Goal: Transaction & Acquisition: Purchase product/service

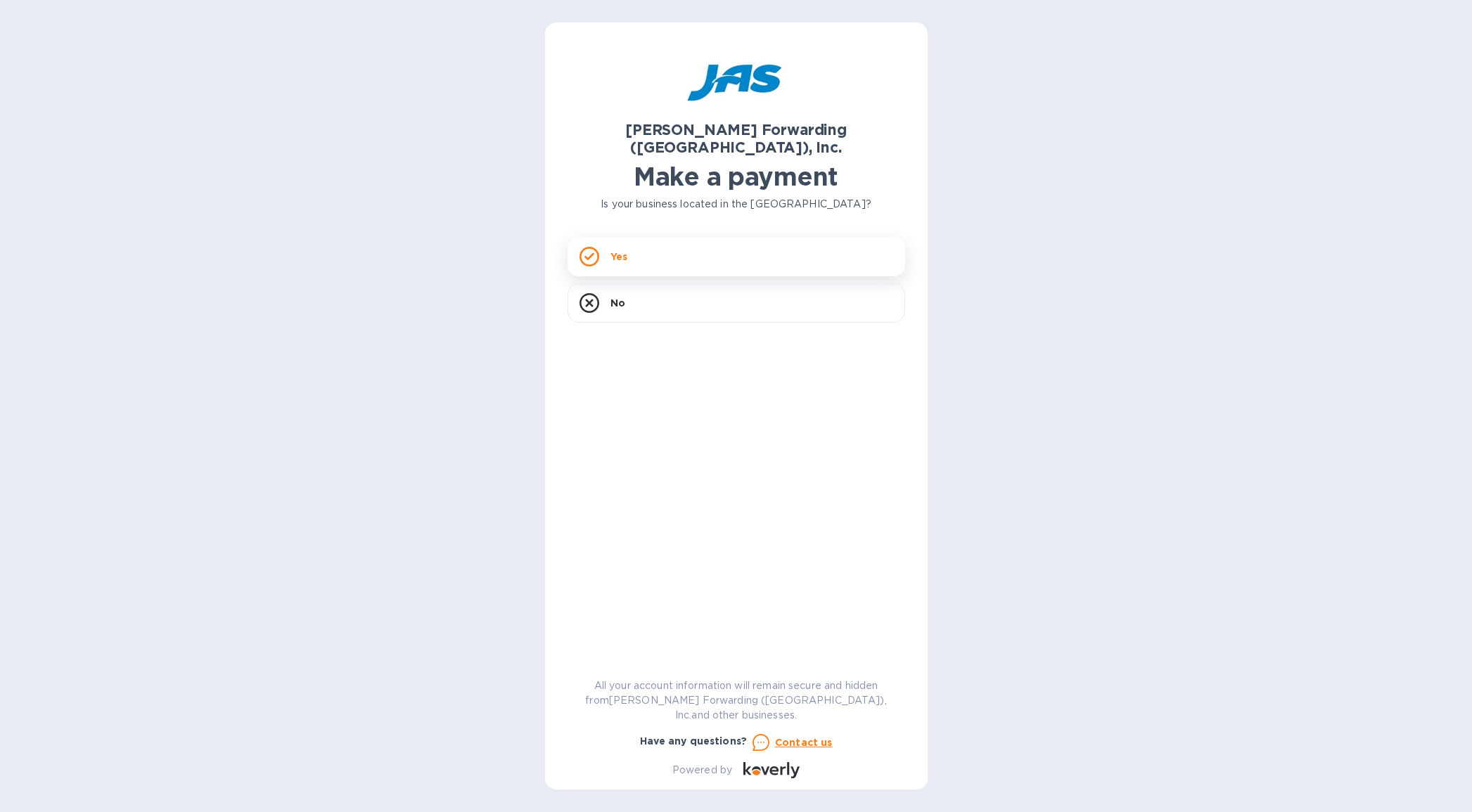
click at [618, 237] on div "Yes" at bounding box center [736, 257] width 338 height 39
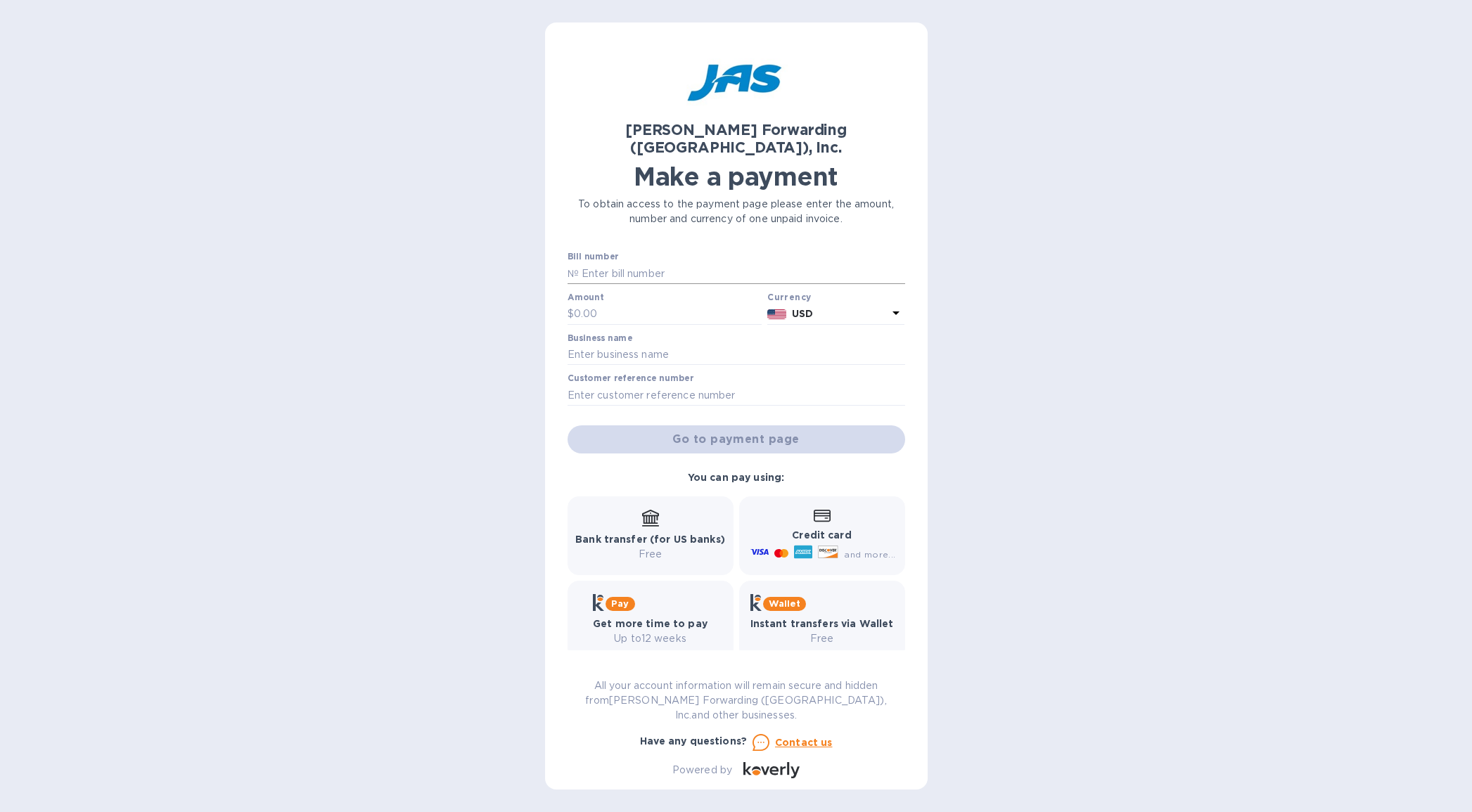
click at [637, 263] on input "text" at bounding box center [742, 273] width 326 height 21
type input "LAX503304811"
click at [610, 292] on div "Amount $" at bounding box center [664, 308] width 195 height 32
click at [607, 304] on input "text" at bounding box center [668, 314] width 189 height 21
type input "2,160.24"
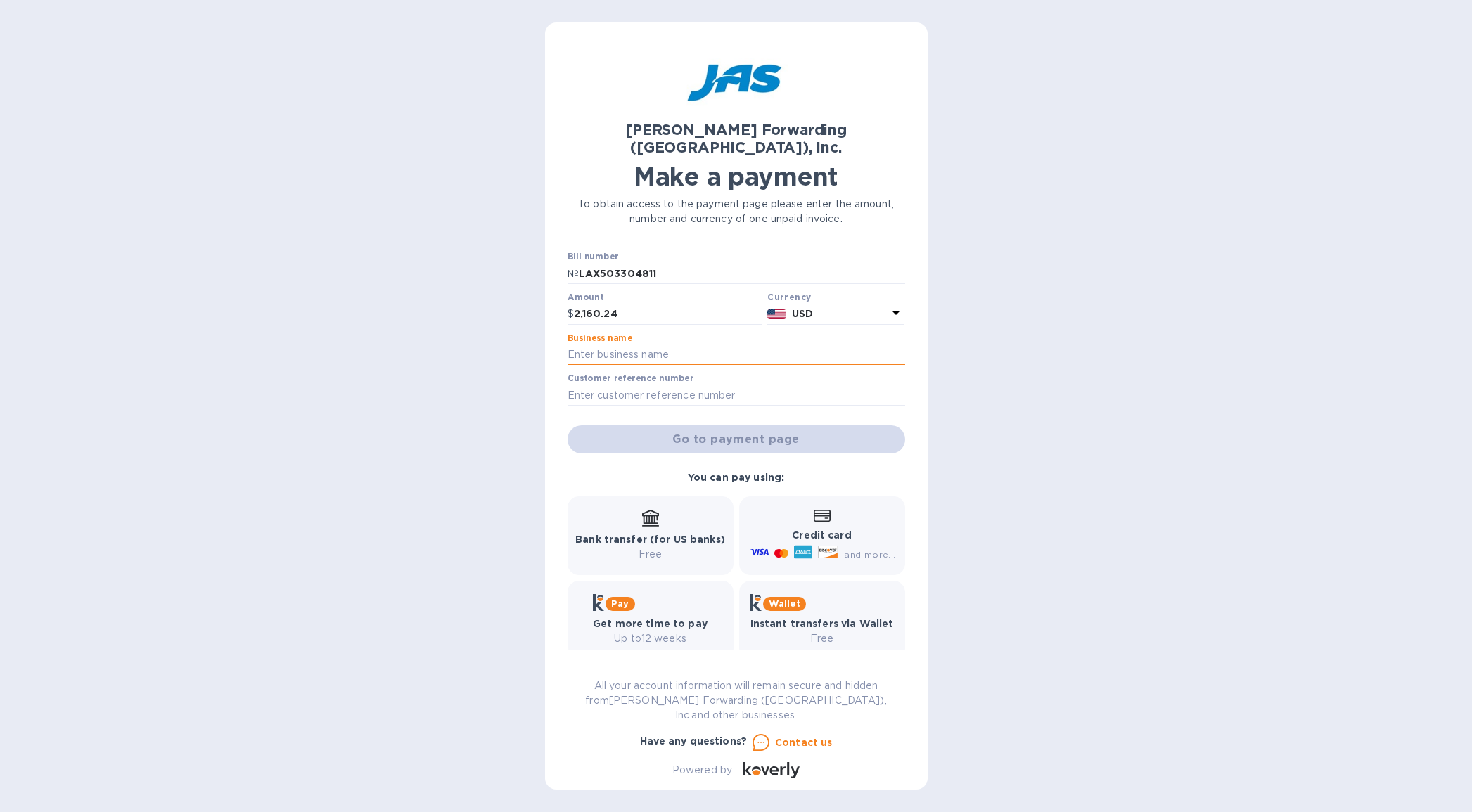
click at [653, 344] on input "text" at bounding box center [736, 354] width 338 height 21
type input "J P Specialt"
type input "J P Specialties, Inc."
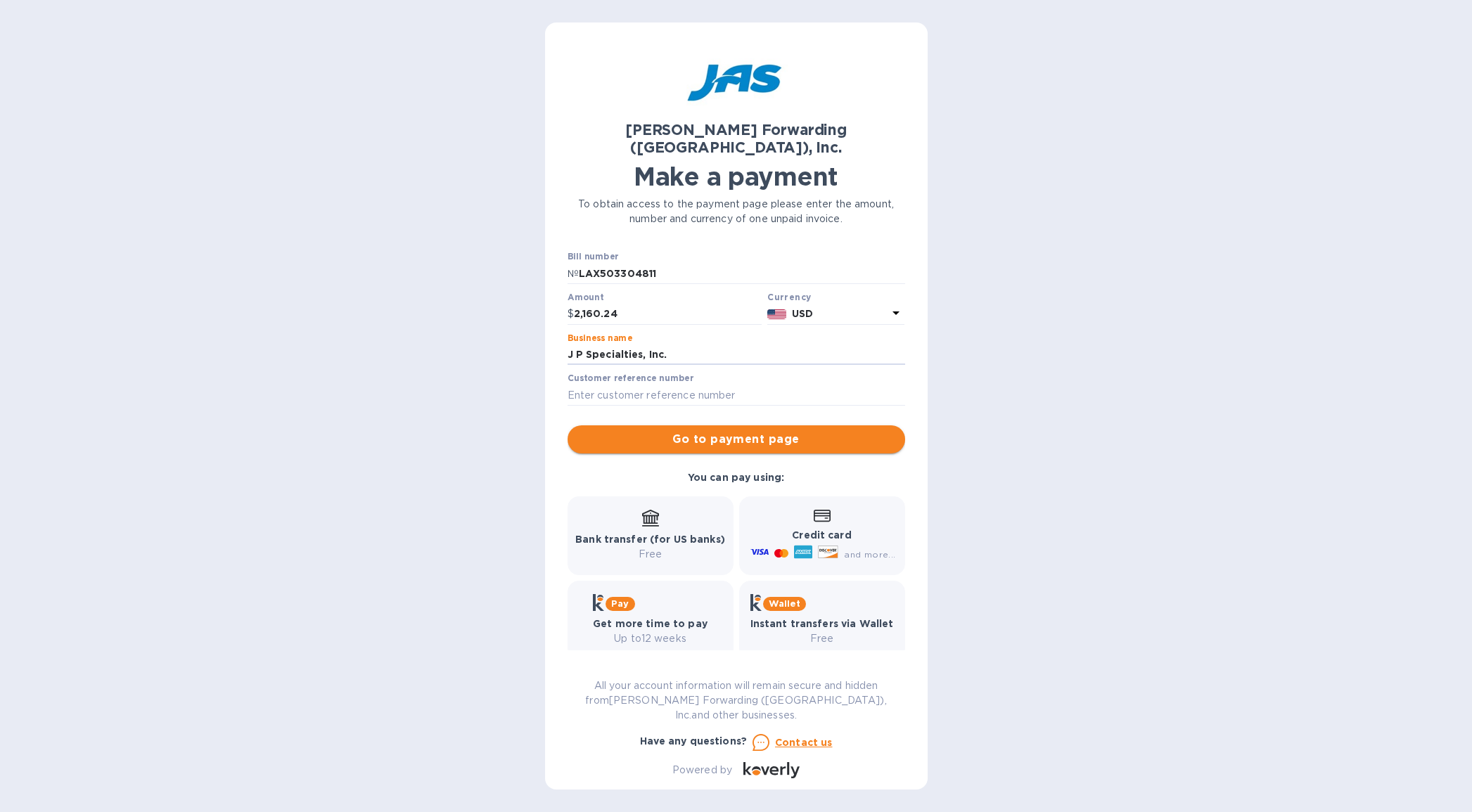
click at [813, 431] on span "Go to payment page" at bounding box center [736, 439] width 315 height 17
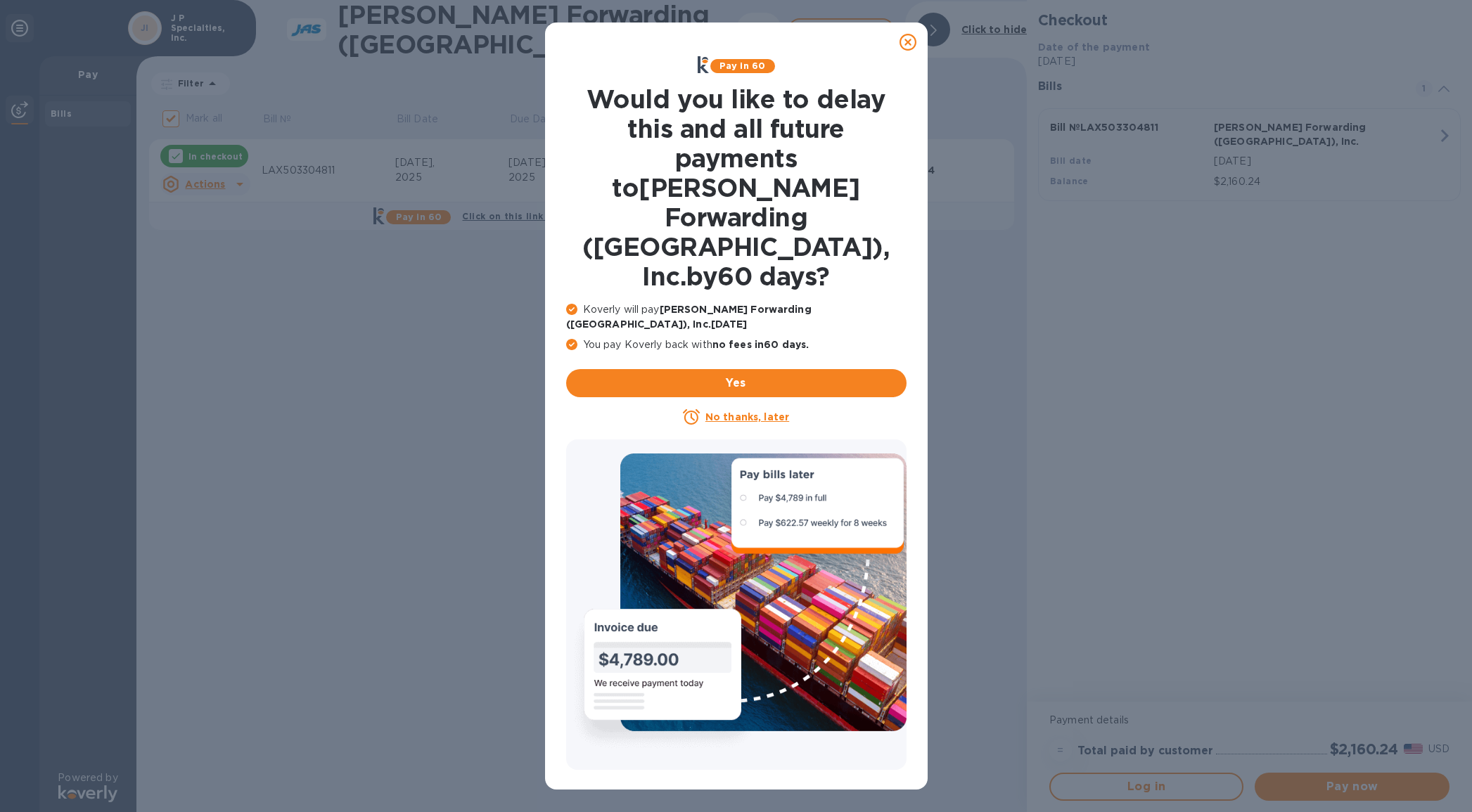
click at [746, 411] on u "No thanks, later" at bounding box center [747, 417] width 84 height 11
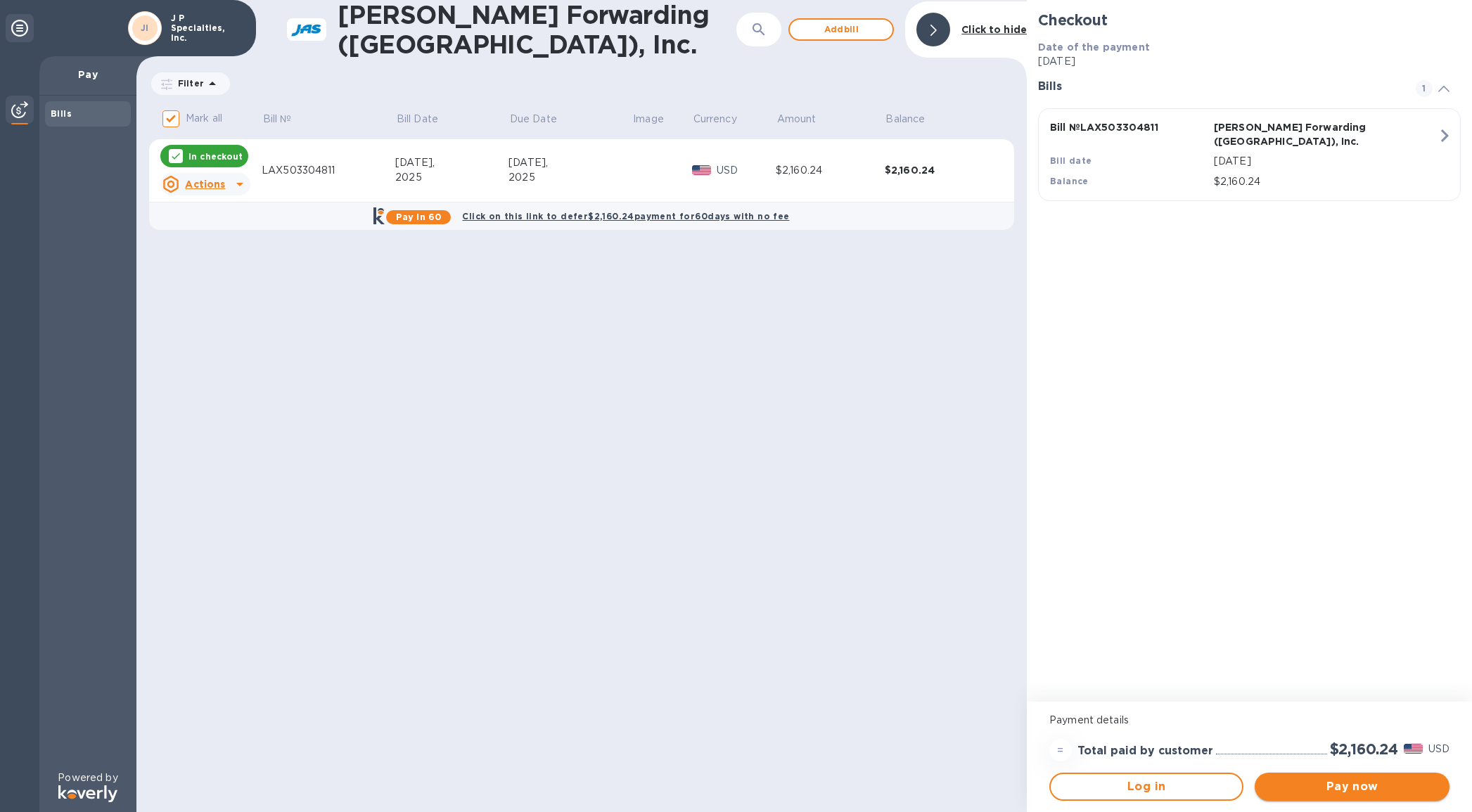
click at [1343, 784] on span "Pay now" at bounding box center [1351, 786] width 172 height 17
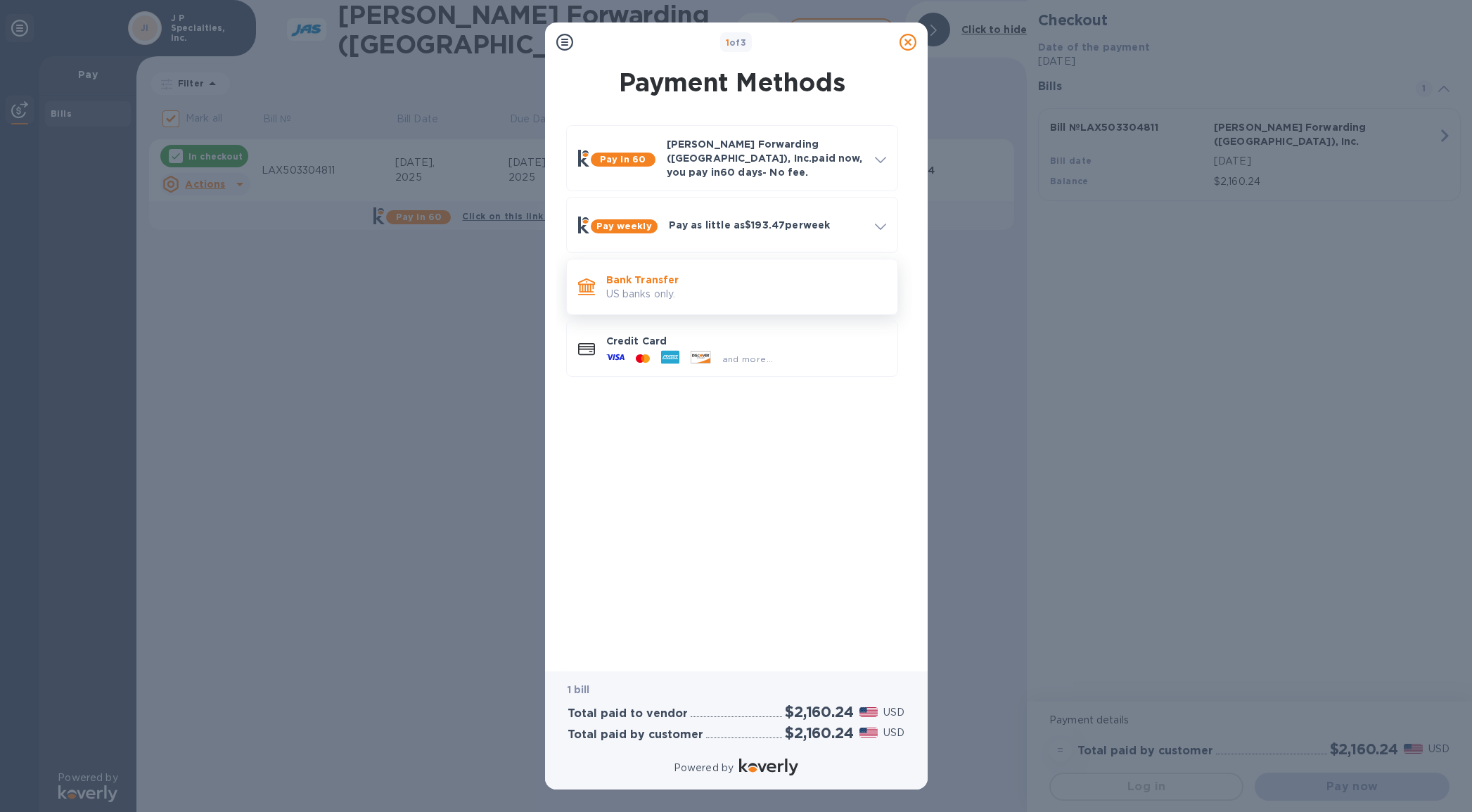
click at [670, 287] on p "US banks only." at bounding box center [746, 295] width 280 height 15
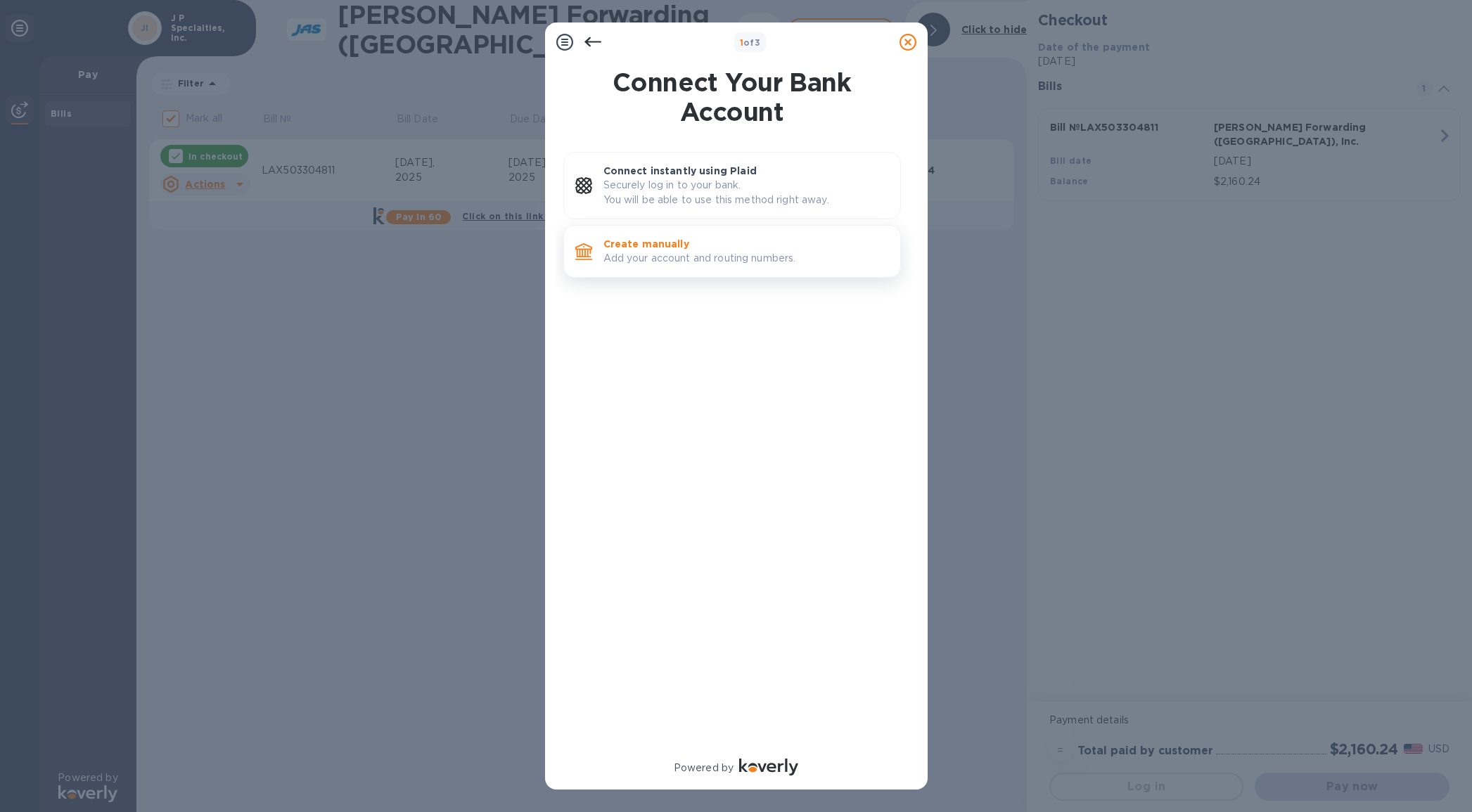
click at [758, 252] on p "Add your account and routing numbers." at bounding box center [746, 259] width 286 height 15
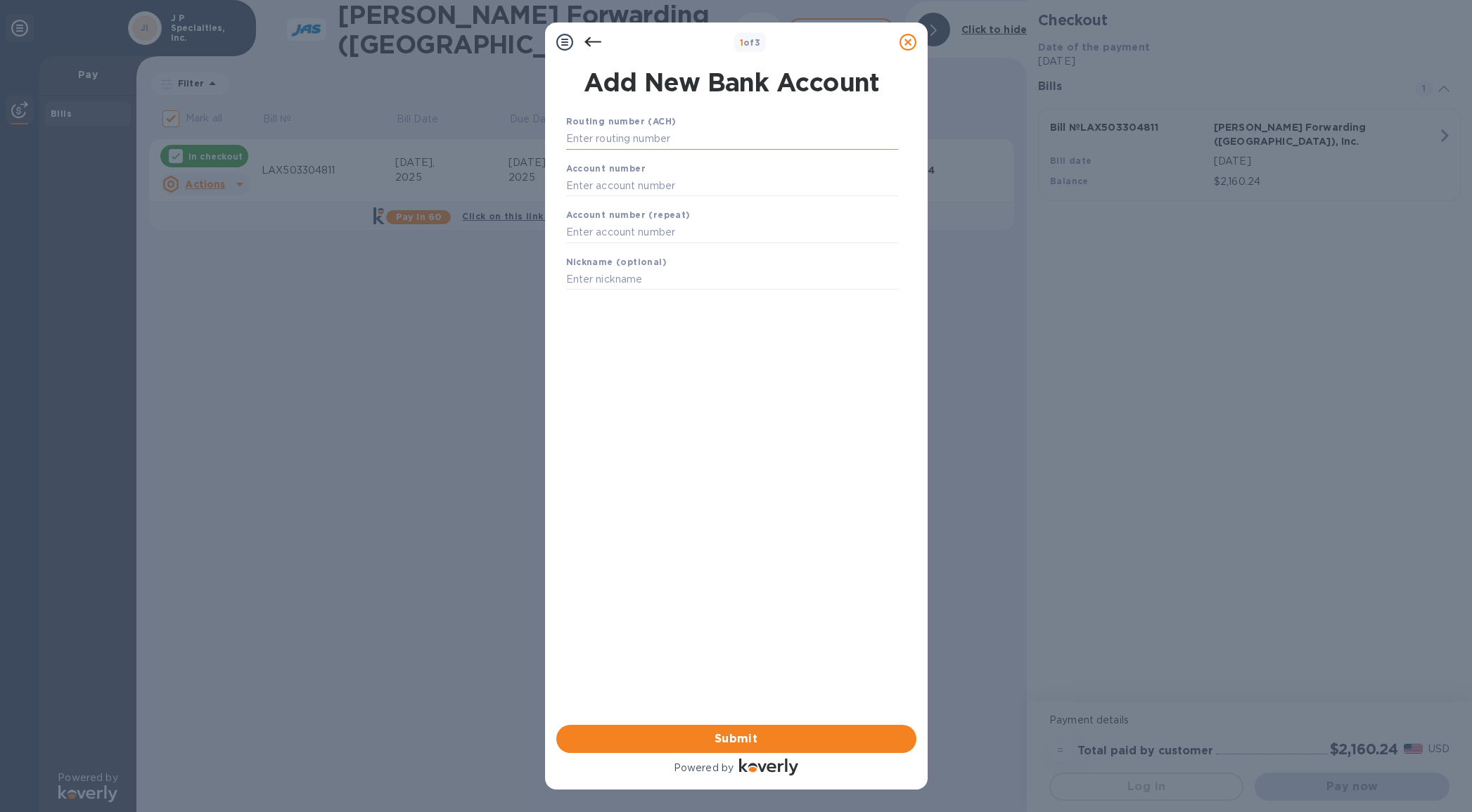
click at [667, 137] on input "text" at bounding box center [732, 139] width 332 height 21
click at [621, 143] on input "121" at bounding box center [732, 139] width 332 height 21
type input "1"
paste input "121042882"
type input "121042882"
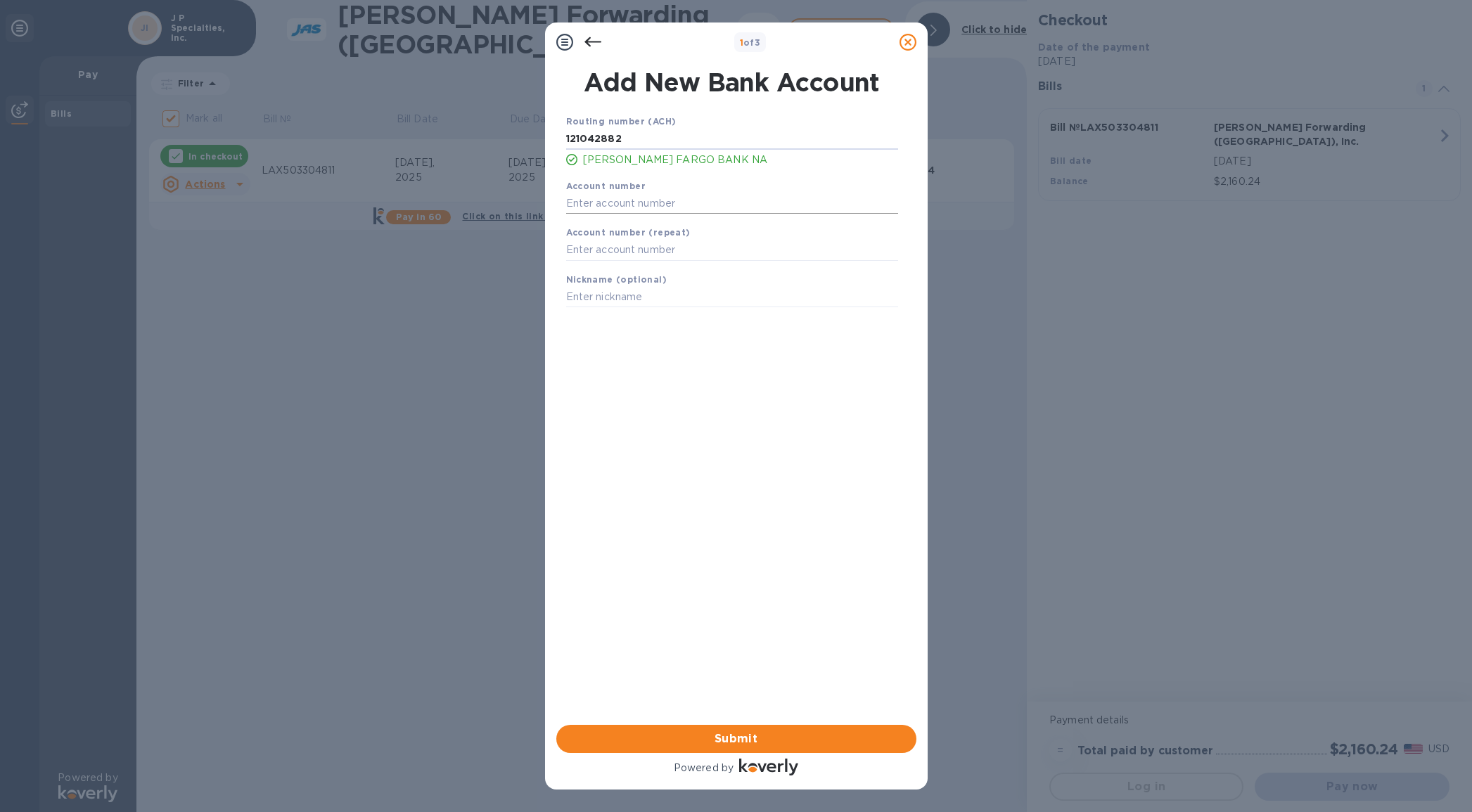
click at [634, 201] on input "text" at bounding box center [732, 203] width 332 height 21
type input "5630925559"
click at [633, 249] on input "text" at bounding box center [732, 250] width 332 height 21
type input "5630925559"
click at [626, 287] on input "text" at bounding box center [732, 297] width 332 height 21
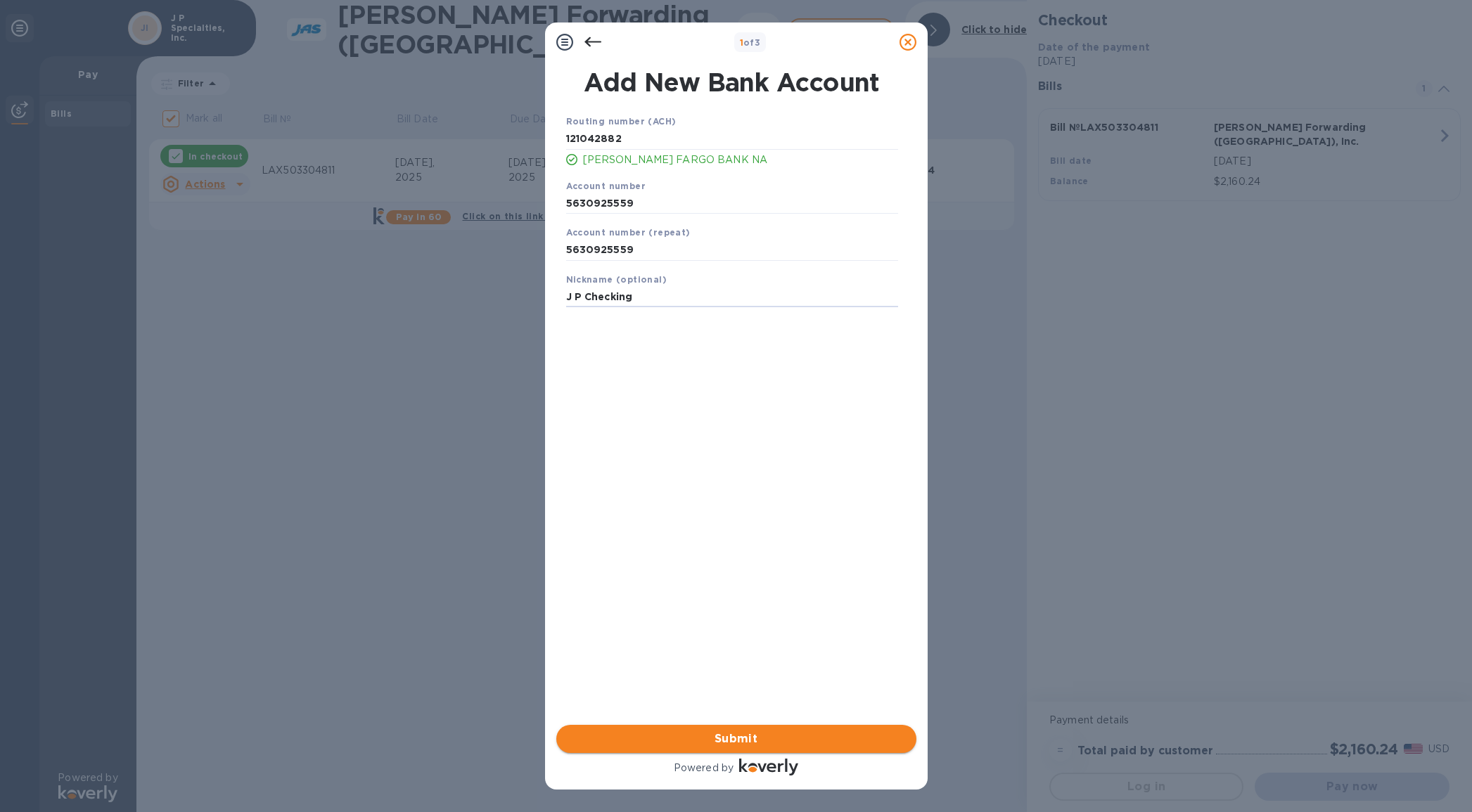
type input "J P Checking"
click at [649, 740] on span "Submit" at bounding box center [736, 739] width 338 height 17
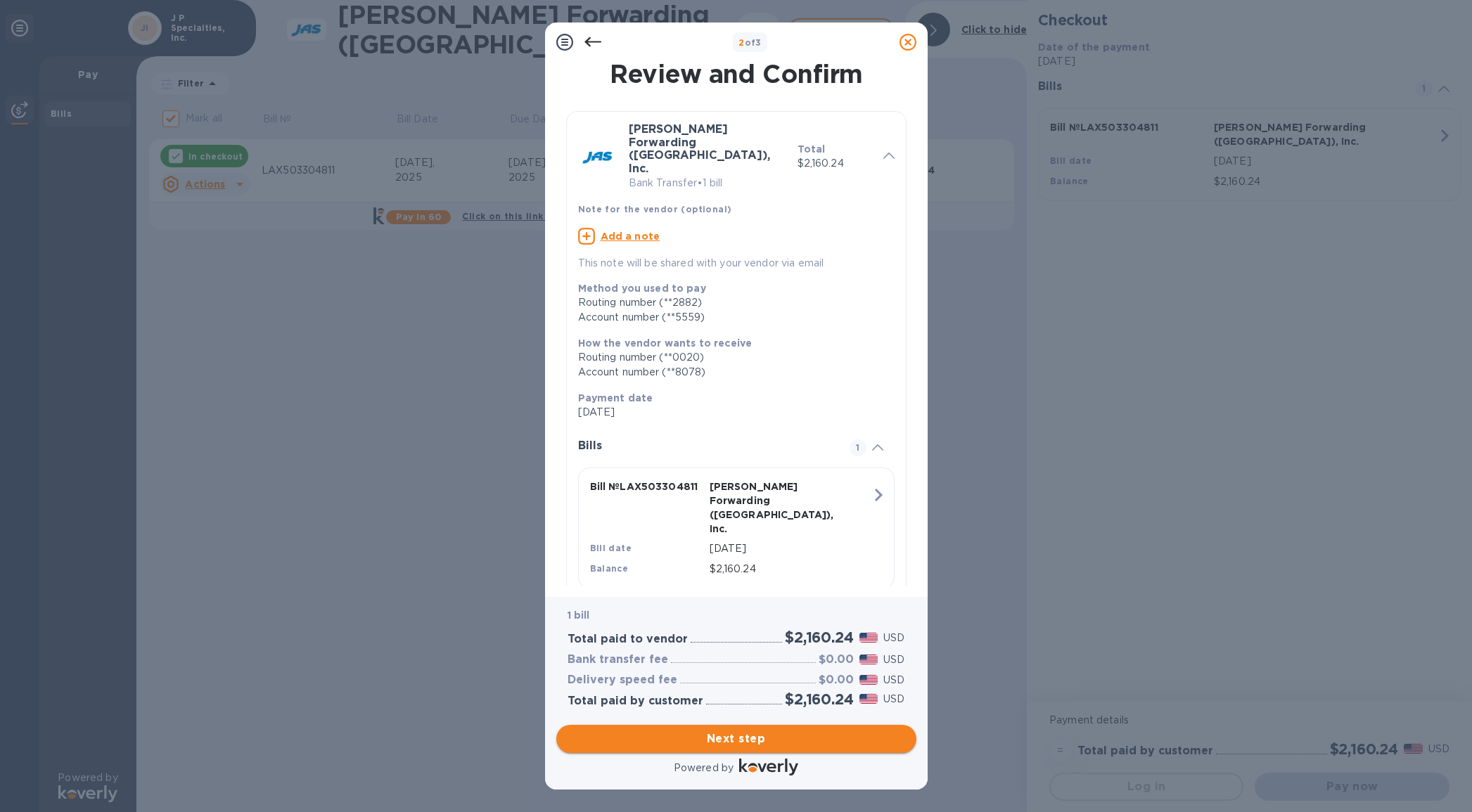
click at [702, 742] on span "Next step" at bounding box center [736, 739] width 338 height 17
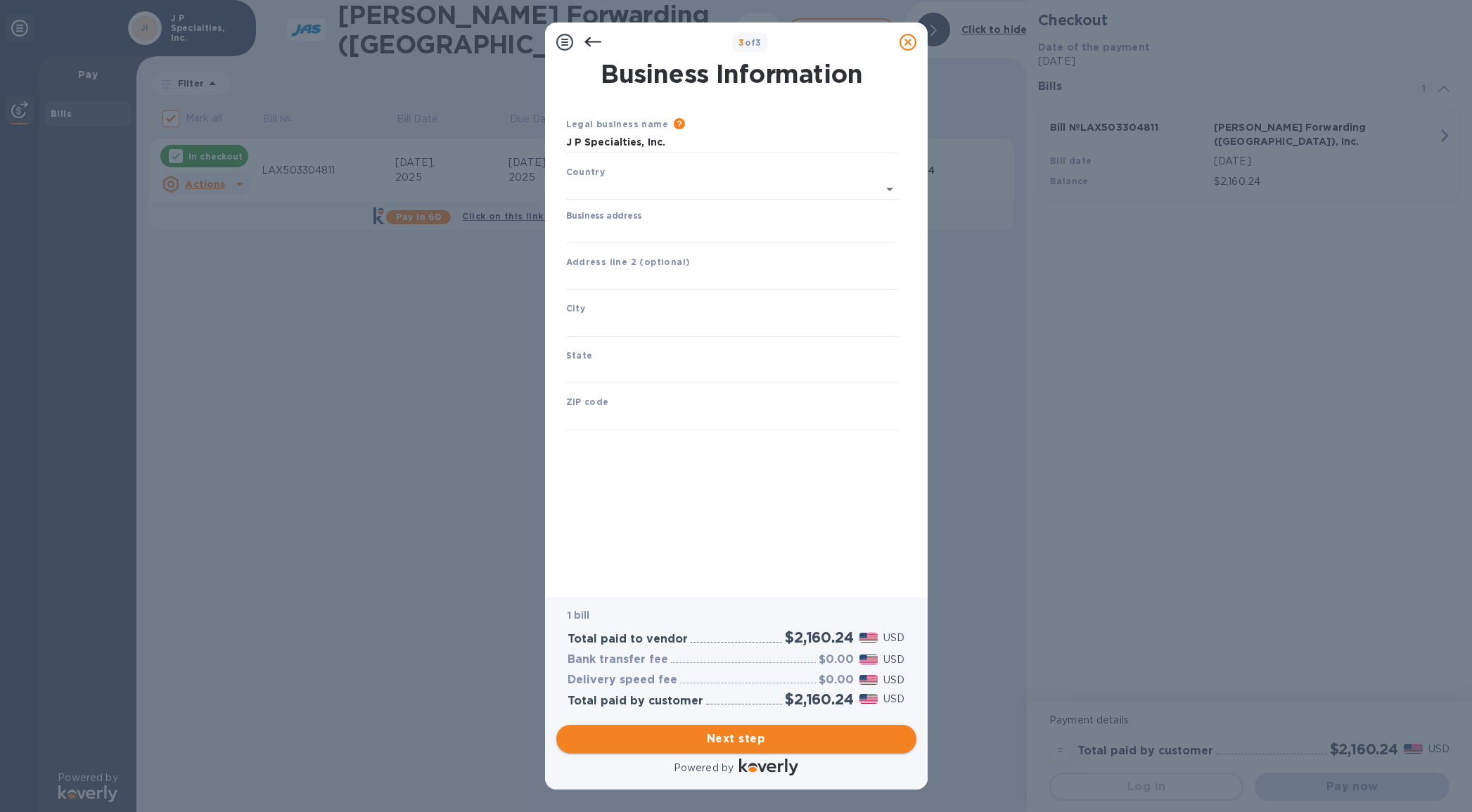
type input "United States"
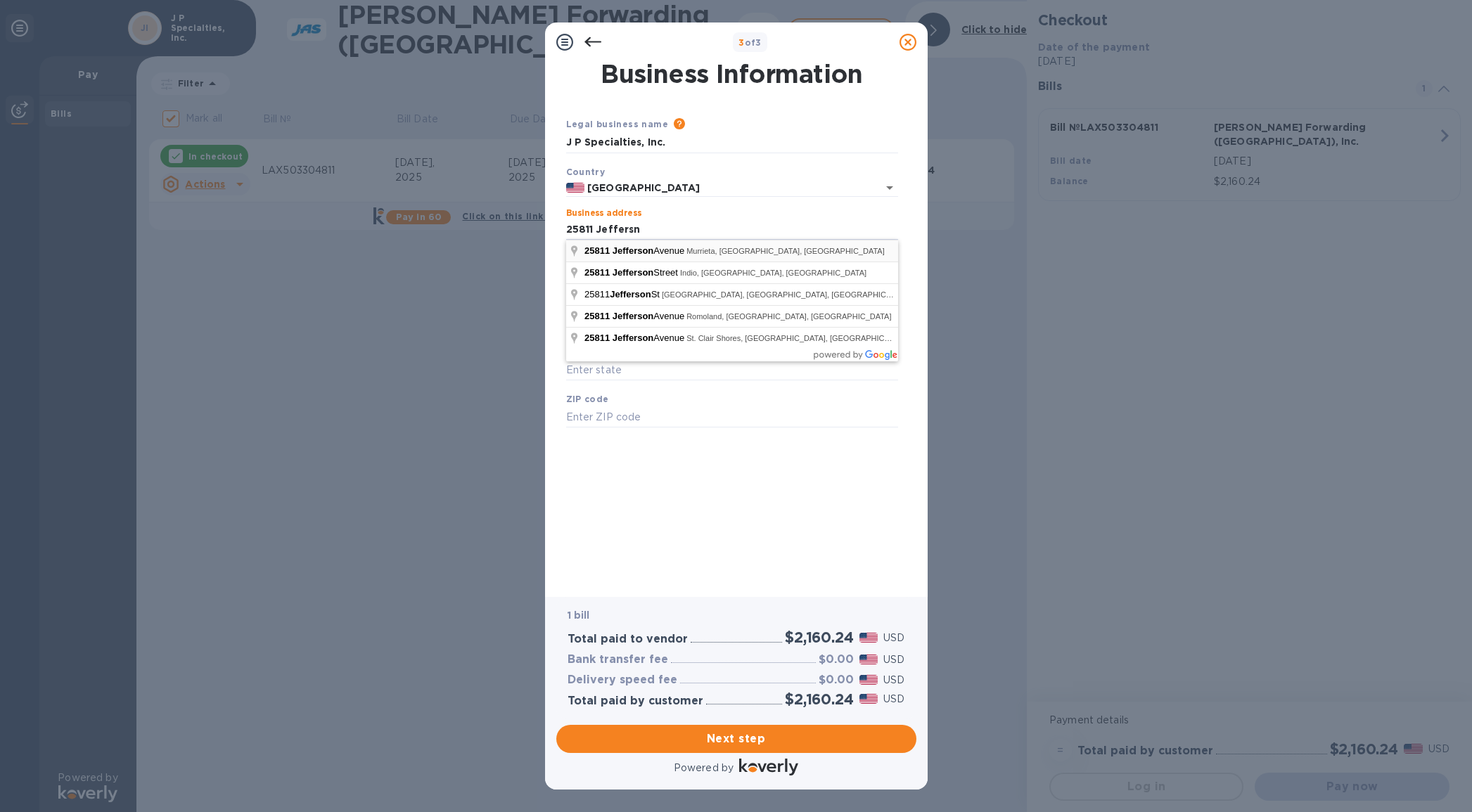
type input "25811 Jefferson Avenue"
type input "Murrieta"
type input "CA"
type input "92562"
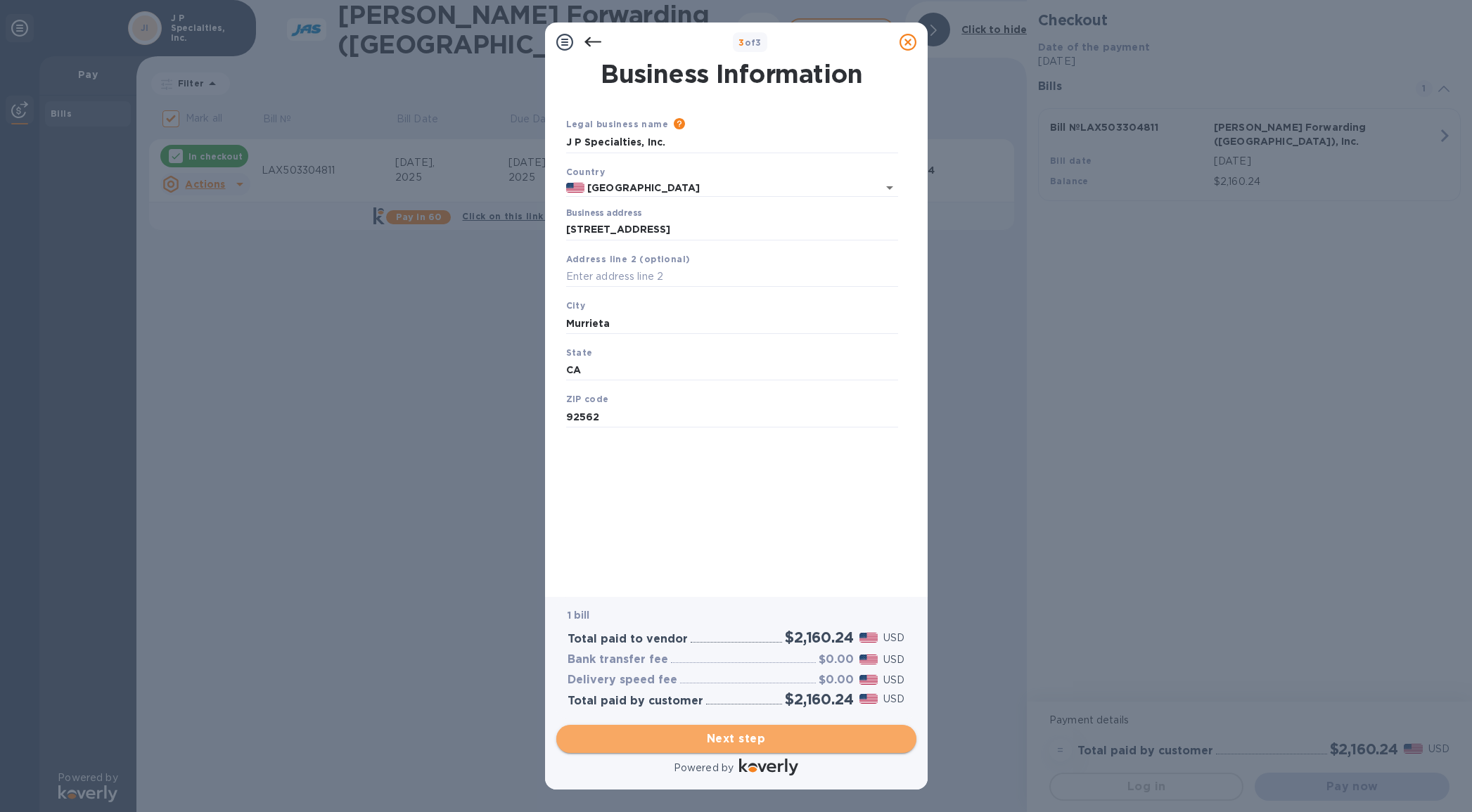
click at [748, 745] on span "Next step" at bounding box center [736, 739] width 338 height 17
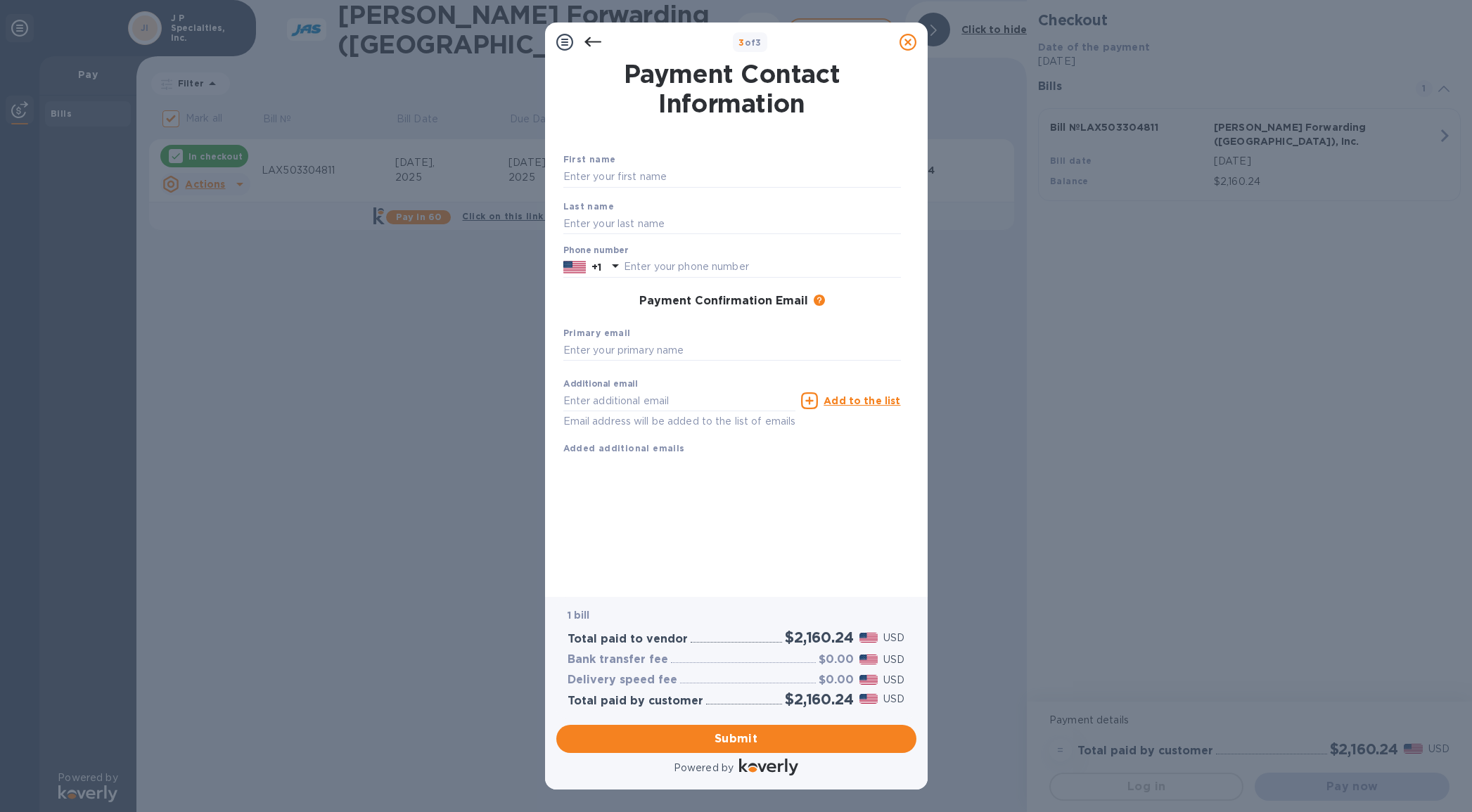
click at [681, 164] on div "First name" at bounding box center [732, 170] width 349 height 47
type input "Shannon"
type input "Poole"
type input "9515147824"
type input "shannonp@jpspecialties.com"
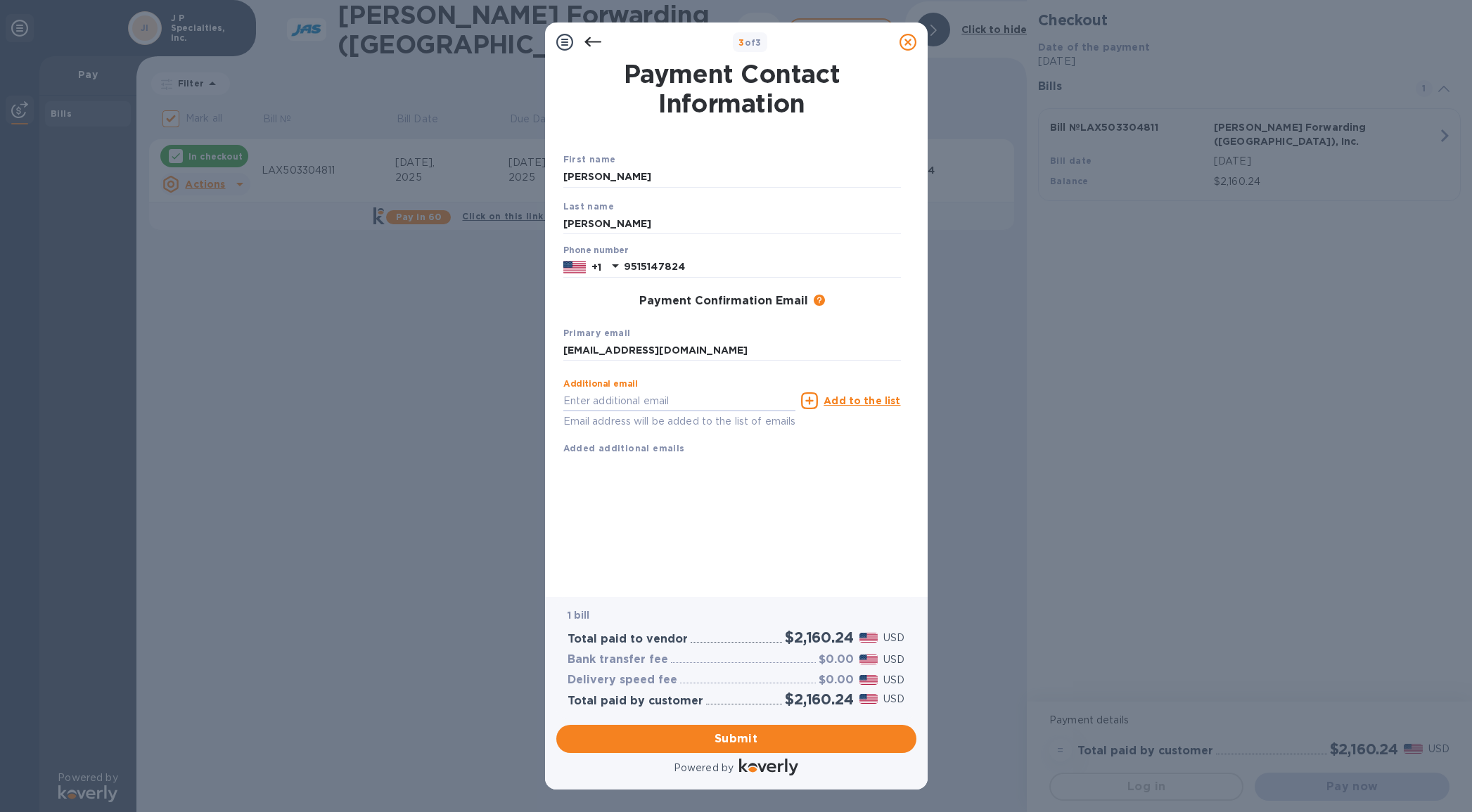
click at [928, 432] on div "3 of 3 Payment Contact Information First name Shannon Last name Poole Phone num…" at bounding box center [736, 406] width 1472 height 812
click at [735, 755] on div "Submit" at bounding box center [736, 739] width 371 height 39
click at [735, 733] on span "Submit" at bounding box center [736, 739] width 338 height 17
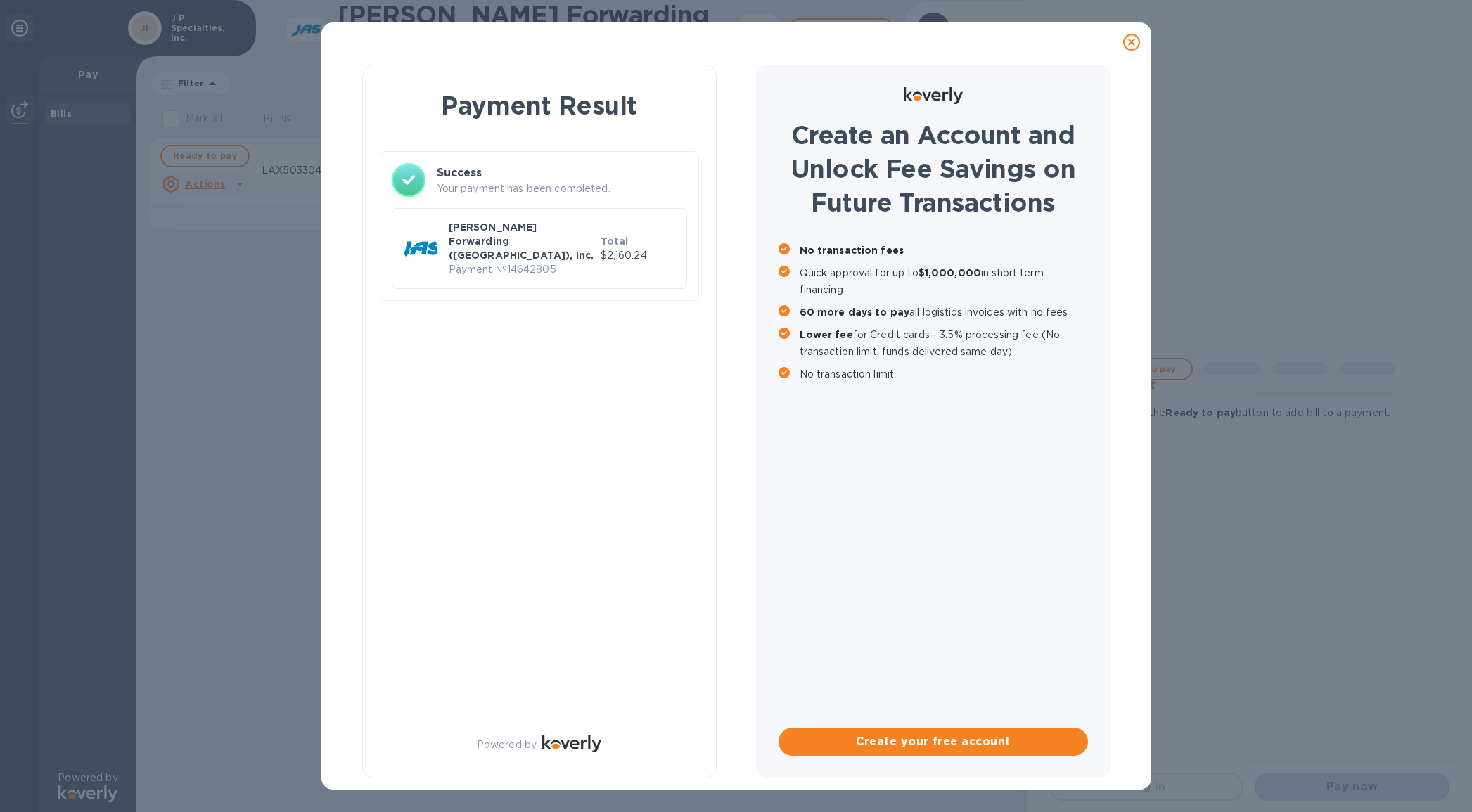
checkbox input "false"
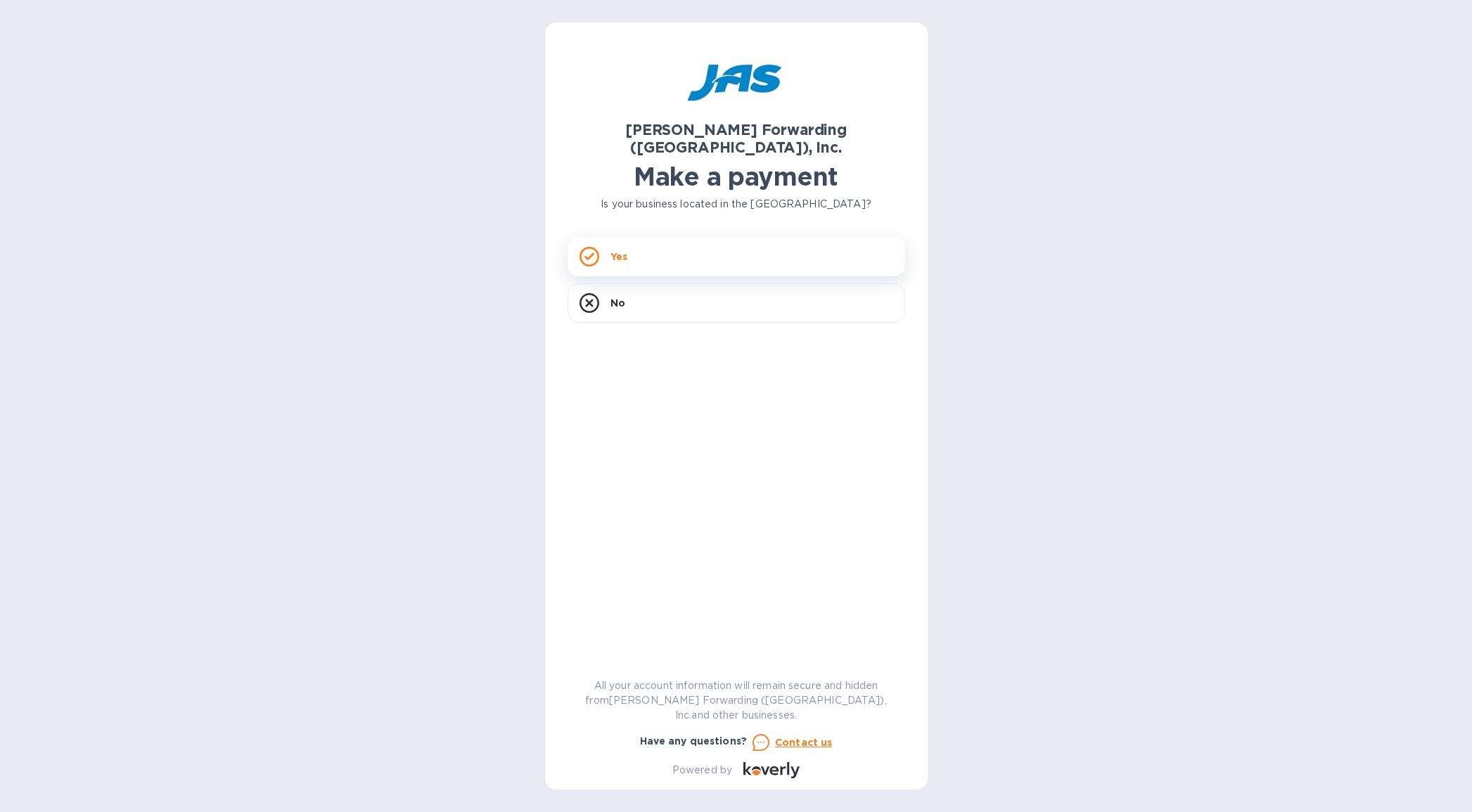
click at [746, 237] on div "Yes" at bounding box center [736, 257] width 338 height 39
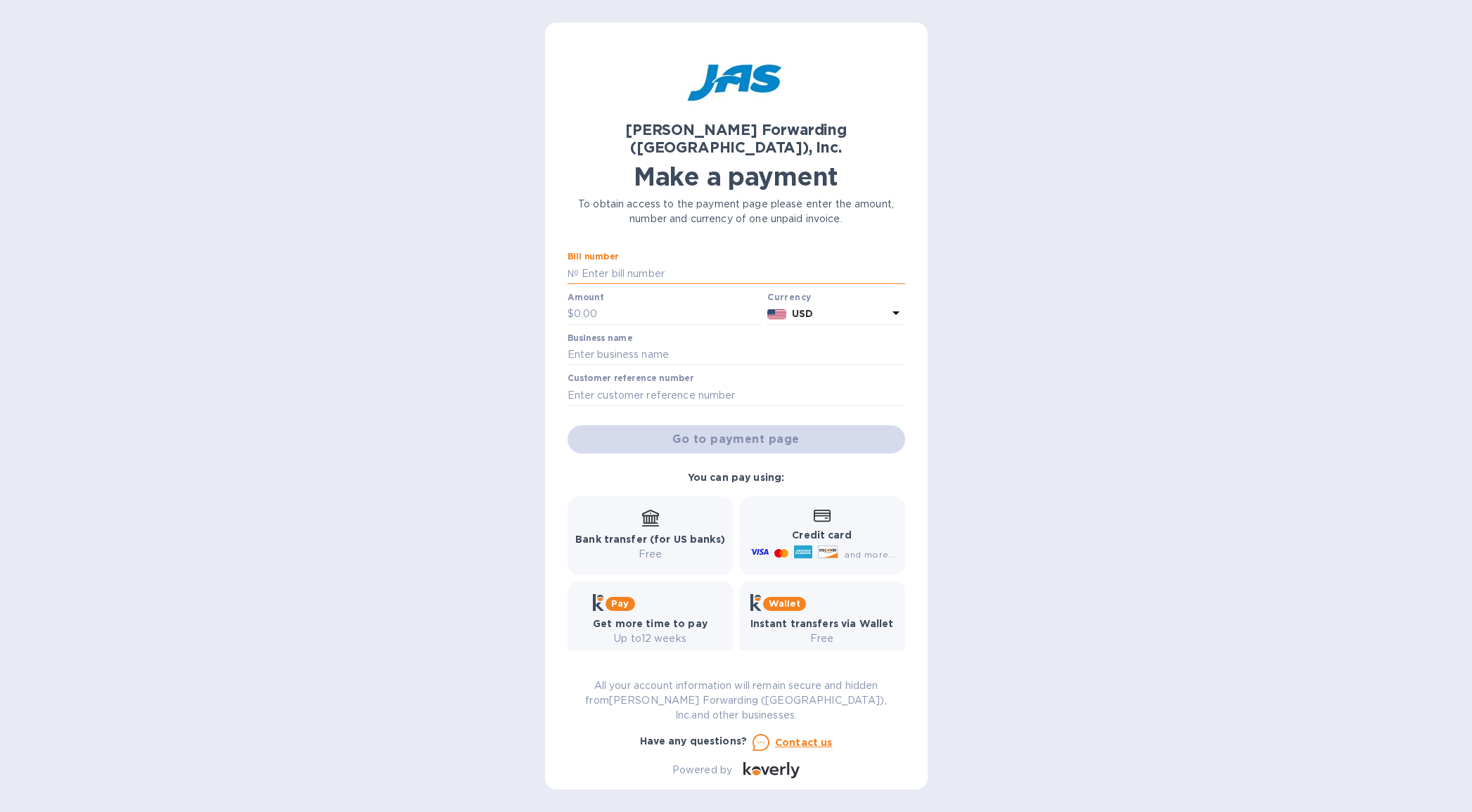
click at [667, 263] on input "text" at bounding box center [742, 273] width 326 height 21
type input "LAX503330701"
type input "1,895.00"
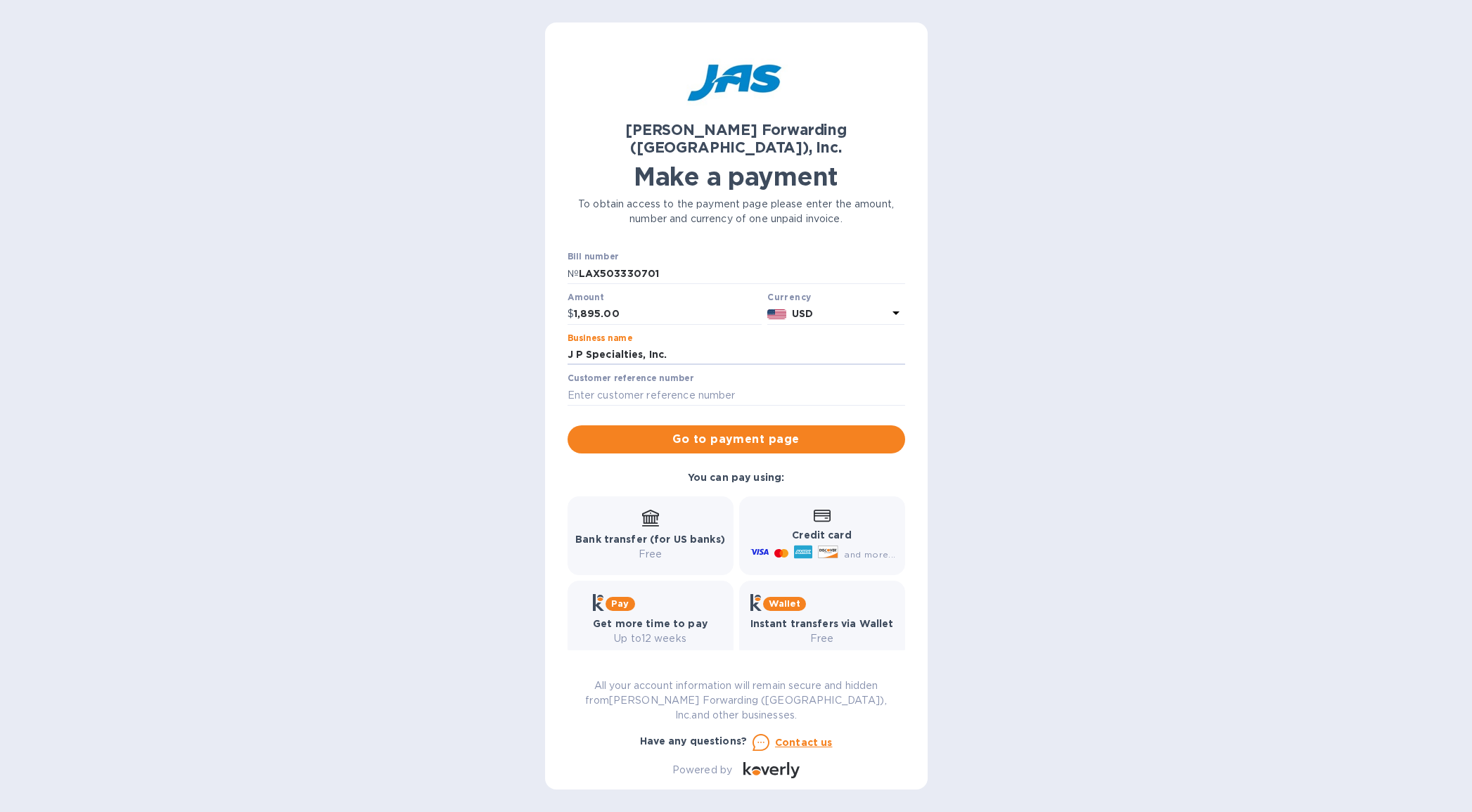
type input "J P Specialties, Inc."
click at [735, 431] on span "Go to payment page" at bounding box center [736, 439] width 315 height 17
